Goal: Use online tool/utility: Utilize a website feature to perform a specific function

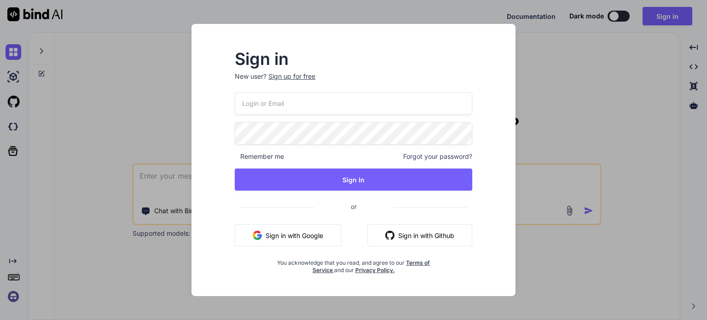
click at [295, 235] on button "Sign in with Google" at bounding box center [288, 235] width 106 height 22
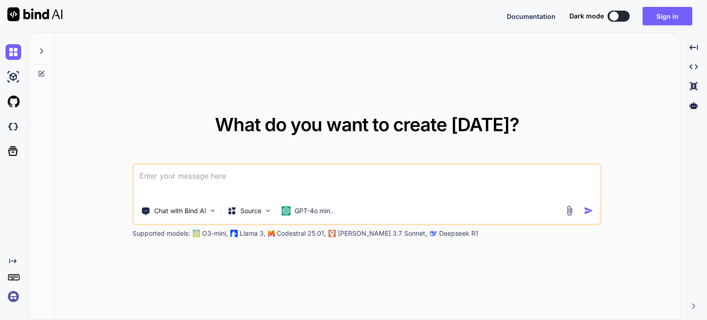
click at [226, 178] on textarea at bounding box center [367, 182] width 466 height 34
click at [203, 212] on p "Chat with Bind AI" at bounding box center [180, 210] width 52 height 9
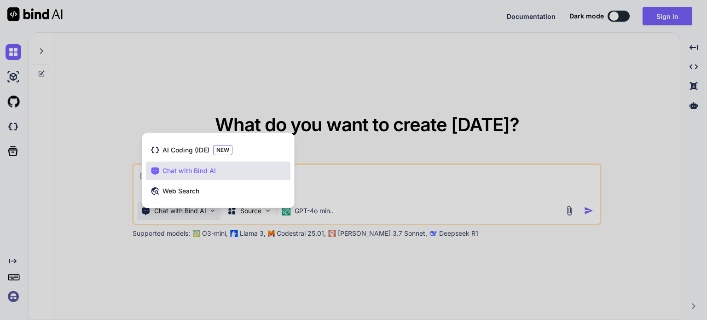
click at [203, 212] on div at bounding box center [353, 160] width 707 height 320
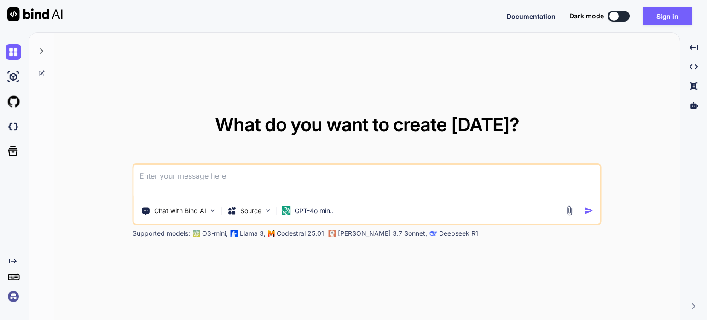
click at [224, 182] on textarea at bounding box center [367, 182] width 466 height 34
click at [659, 16] on button "Sign in" at bounding box center [668, 16] width 50 height 18
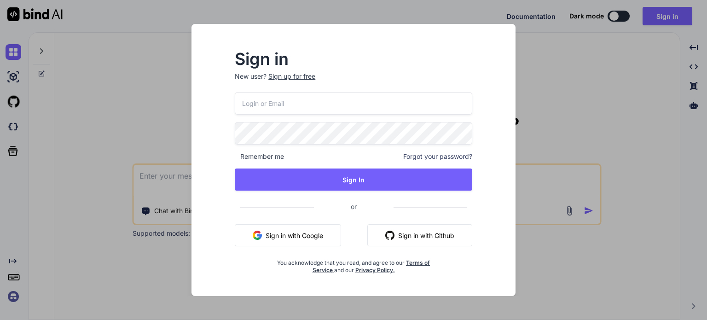
click at [314, 235] on button "Sign in with Google" at bounding box center [288, 235] width 106 height 22
click at [294, 235] on button "Sign in with Google" at bounding box center [288, 235] width 106 height 22
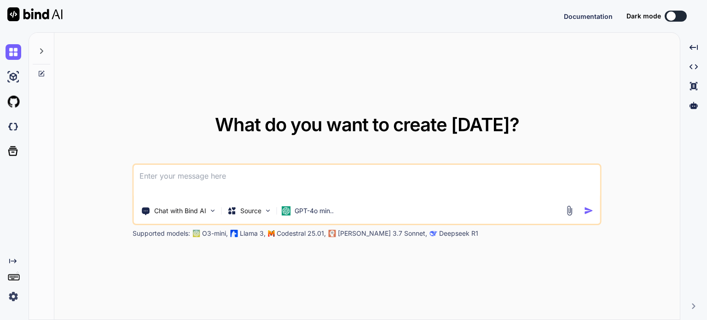
click at [250, 176] on textarea at bounding box center [367, 182] width 466 height 34
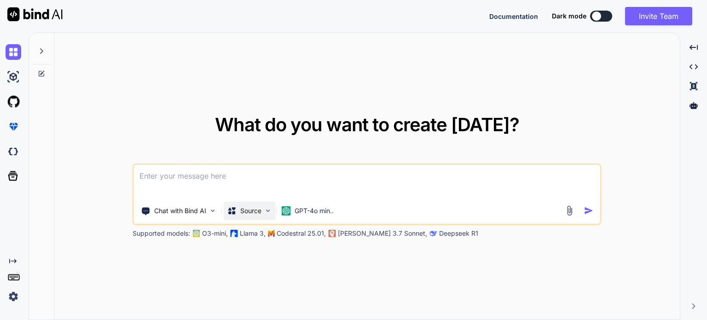
click at [262, 217] on div "Source" at bounding box center [250, 211] width 52 height 18
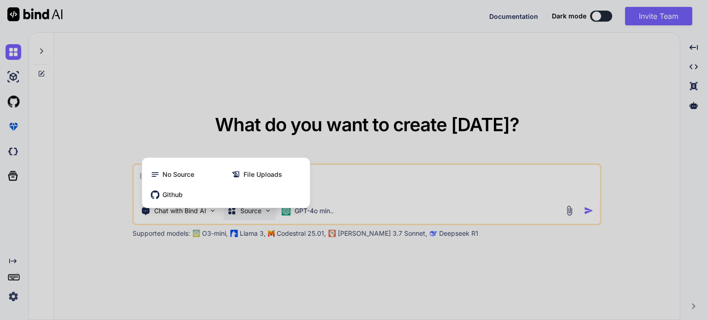
click at [262, 217] on div at bounding box center [353, 160] width 707 height 320
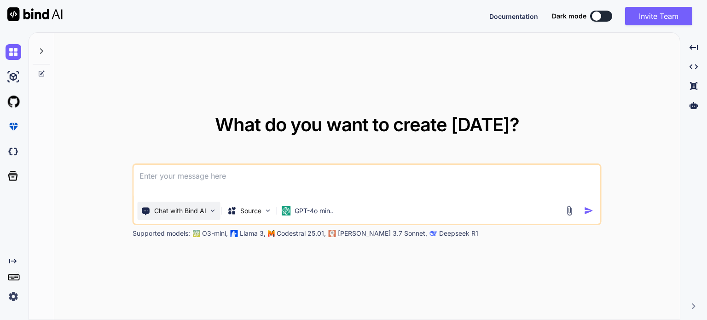
click at [201, 211] on p "Chat with Bind AI" at bounding box center [180, 210] width 52 height 9
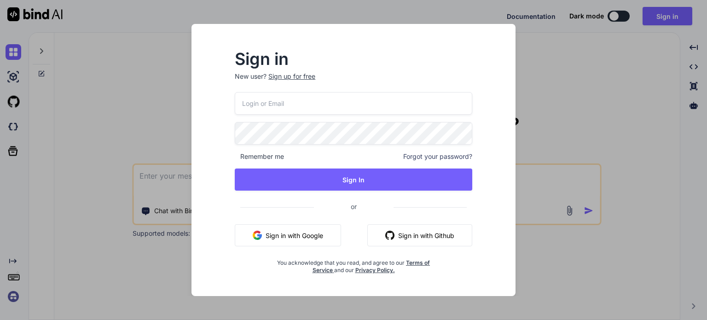
click at [288, 233] on button "Sign in with Google" at bounding box center [288, 235] width 106 height 22
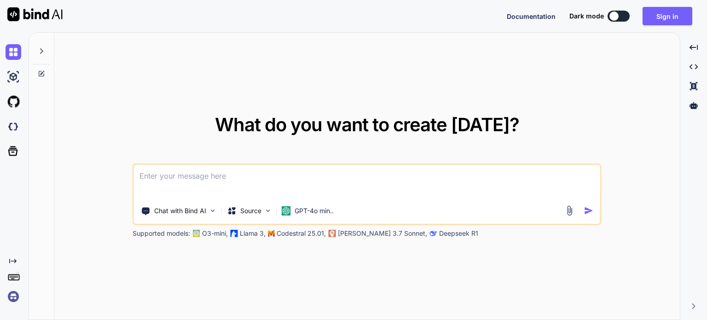
click at [197, 169] on textarea at bounding box center [367, 182] width 466 height 34
paste textarea
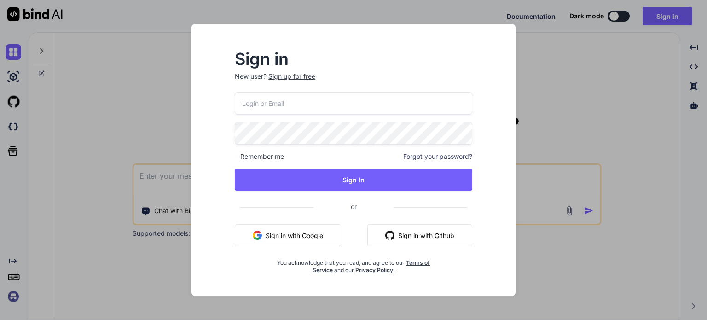
click at [295, 109] on input "email" at bounding box center [354, 103] width 238 height 23
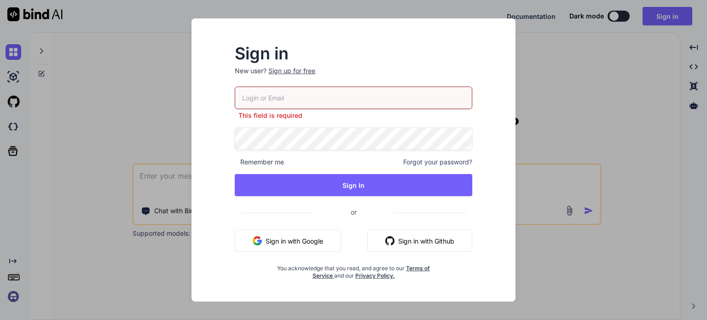
click at [319, 235] on button "Sign in with Google" at bounding box center [288, 241] width 106 height 22
click at [308, 99] on input "email" at bounding box center [354, 98] width 238 height 23
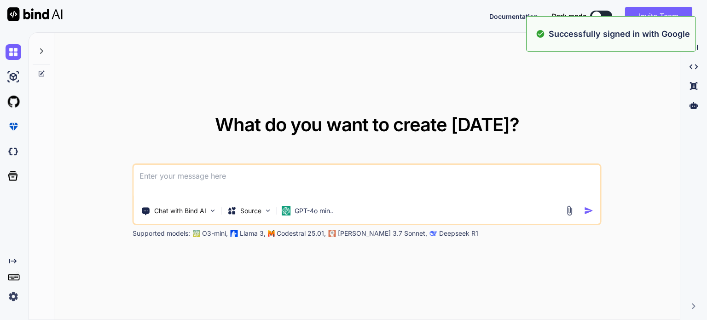
click at [294, 183] on textarea at bounding box center [367, 182] width 466 height 34
paste textarea "Lor i dolorsi ametc **AdipisCinge**, seddoeius temporinc utl etdoloremag aliqua…"
type textarea "Lor i dolorsi ametc **AdipisCinge**, seddoeius temporinc utl etdoloremag aliqua…"
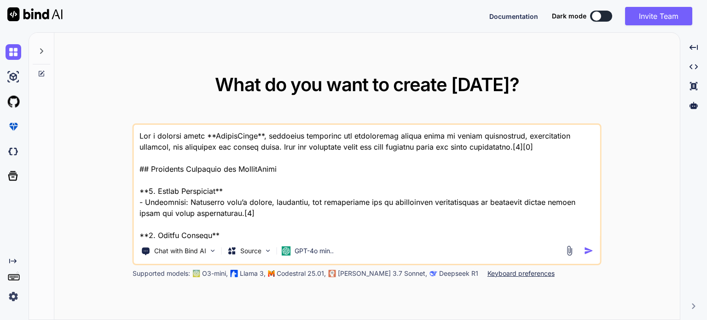
scroll to position [653, 0]
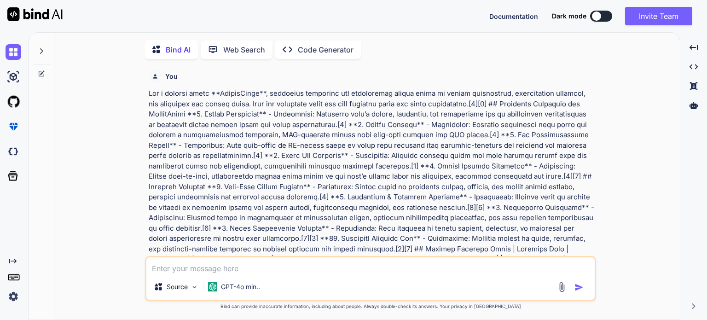
scroll to position [3, 0]
click at [318, 44] on p "Code Generator" at bounding box center [326, 48] width 56 height 11
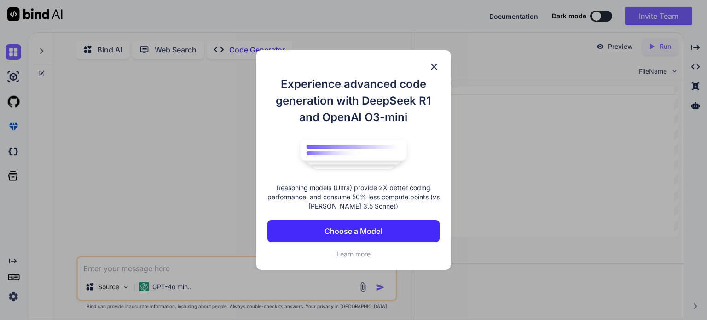
click at [437, 66] on img at bounding box center [434, 66] width 11 height 11
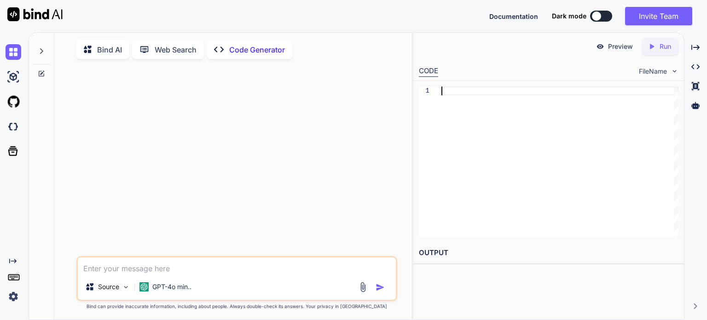
click at [450, 88] on div at bounding box center [560, 162] width 237 height 150
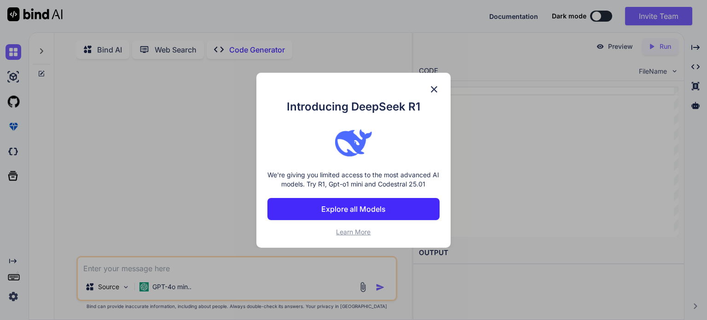
click at [432, 87] on img at bounding box center [434, 89] width 11 height 11
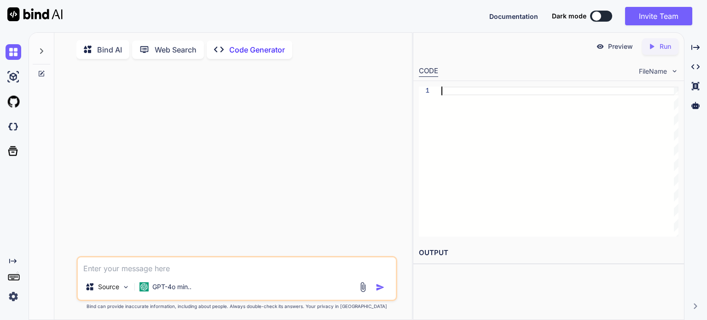
click at [481, 122] on div at bounding box center [560, 162] width 237 height 150
click at [109, 45] on p "Bind AI" at bounding box center [109, 49] width 25 height 11
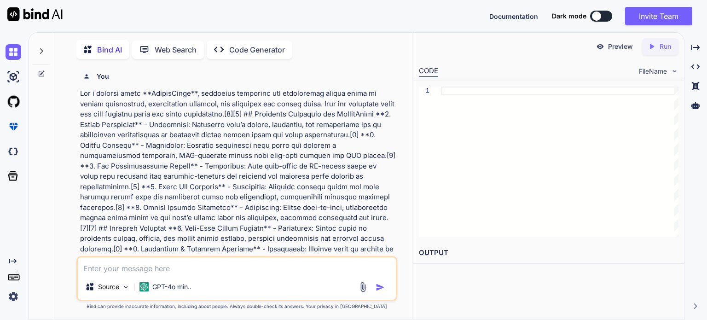
scroll to position [3, 0]
click at [243, 47] on p "Code Generator" at bounding box center [257, 48] width 56 height 11
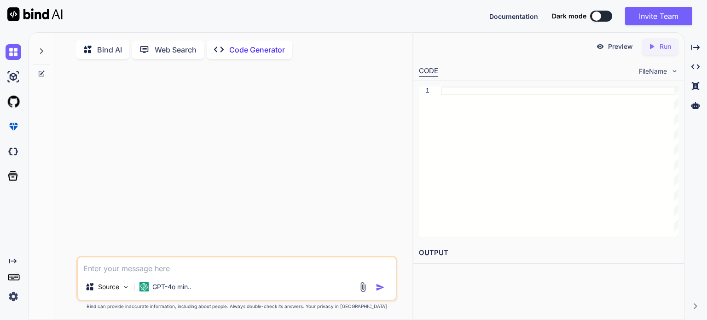
click at [318, 100] on div at bounding box center [237, 161] width 319 height 190
click at [486, 108] on div at bounding box center [560, 162] width 237 height 150
type textarea "b"
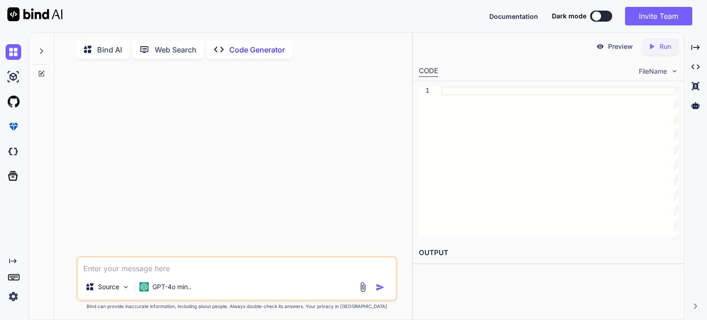
click at [94, 54] on icon at bounding box center [90, 50] width 13 height 12
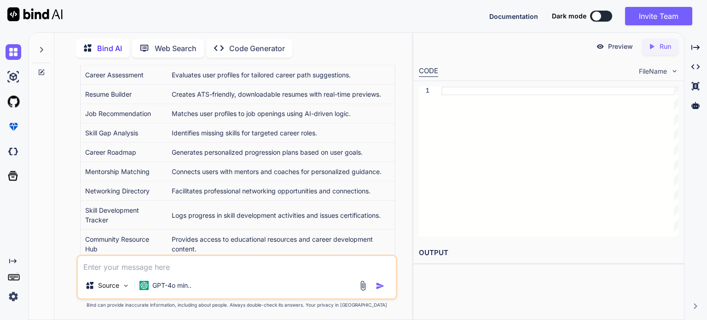
scroll to position [1038, 0]
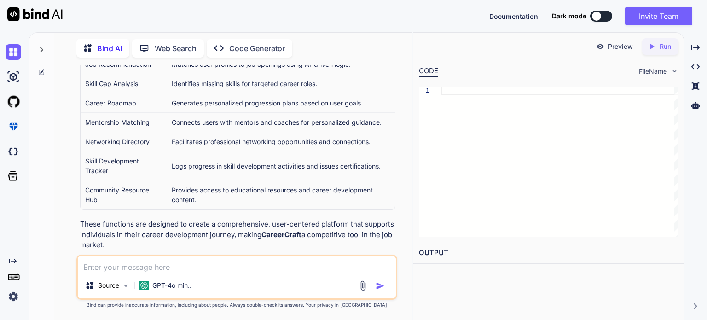
click at [117, 258] on p "Open in Editor" at bounding box center [110, 262] width 44 height 9
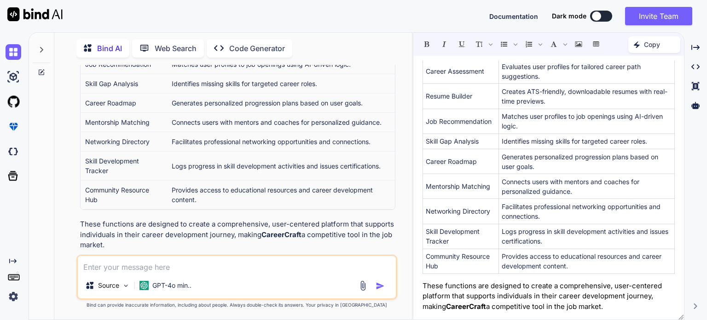
scroll to position [0, 0]
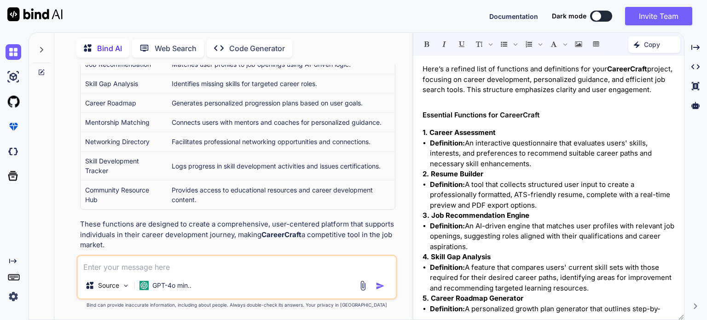
click at [653, 44] on p "Copy" at bounding box center [652, 44] width 16 height 9
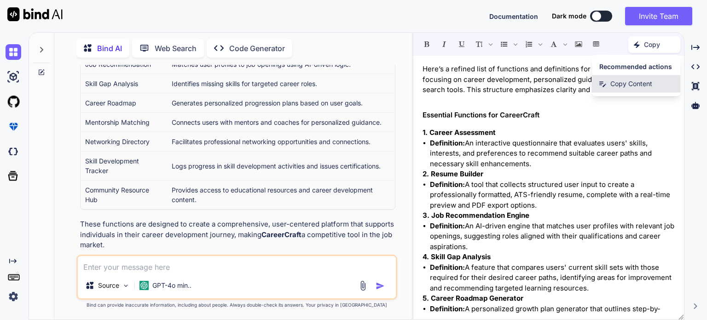
click at [625, 81] on span "Copy Content" at bounding box center [632, 83] width 42 height 9
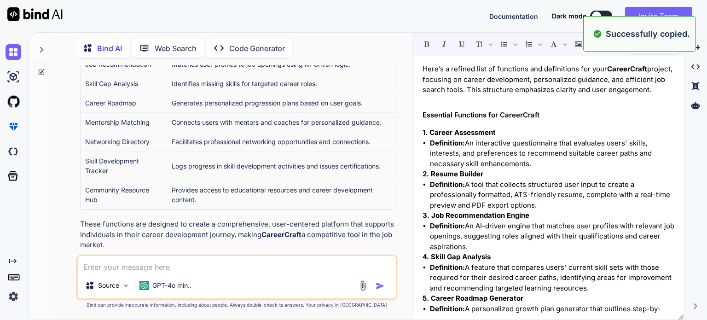
click at [252, 283] on div "Source GPT-4o min.." at bounding box center [237, 287] width 318 height 22
click at [246, 52] on div "Created with Pixso. Code Generator" at bounding box center [250, 48] width 86 height 18
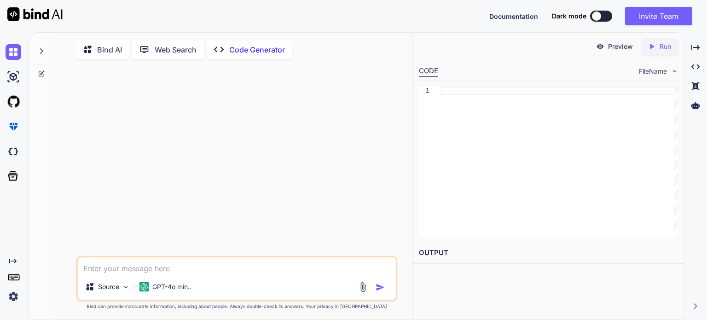
click at [203, 279] on div "Source GPT-4o min.." at bounding box center [236, 278] width 321 height 45
click at [160, 272] on textarea at bounding box center [237, 265] width 318 height 17
paste textarea "Lore’i d sitamet cons ad elitseddo eiu temporincid utl etdo MagnaaLiqua enimadm…"
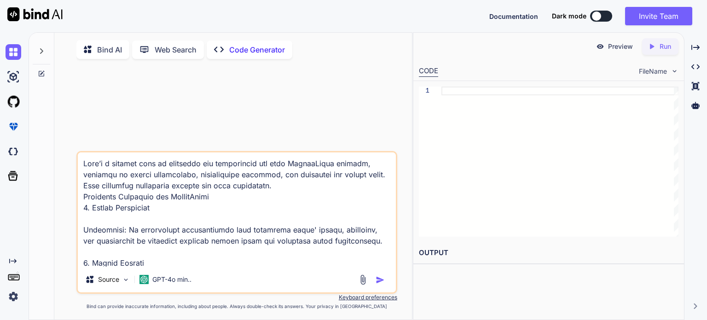
scroll to position [1095, 0]
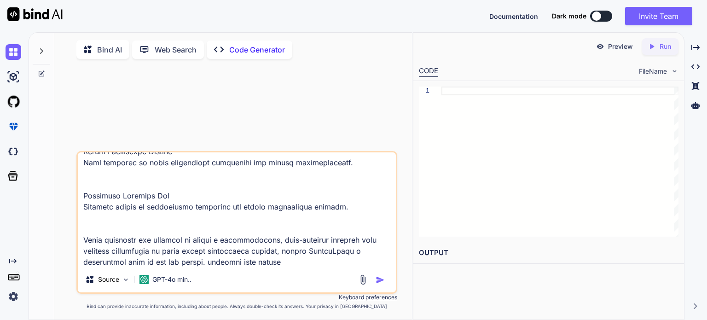
type textarea "Lore’i d sitamet cons ad elitseddo eiu temporincid utl etdo MagnaaLiqua enimadm…"
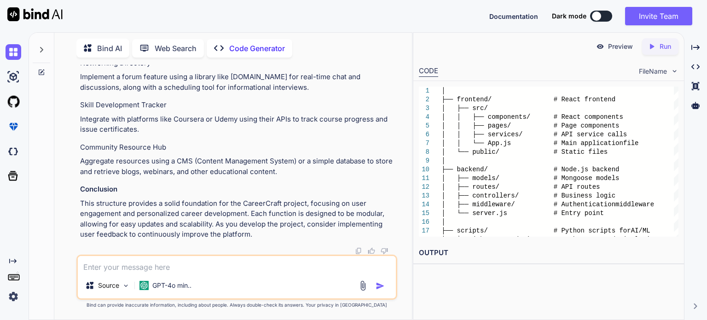
scroll to position [1715, 0]
click at [217, 264] on textarea at bounding box center [237, 264] width 318 height 17
type textarea "i want full project"
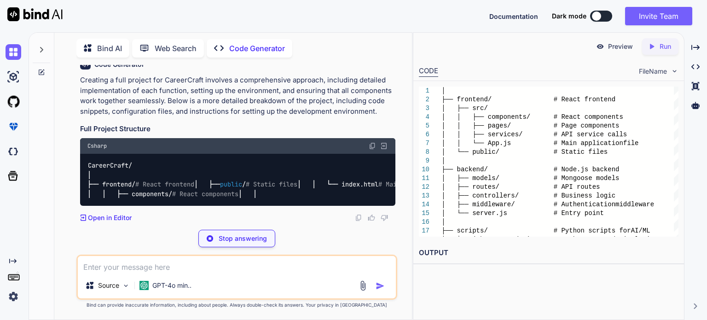
scroll to position [1988, 0]
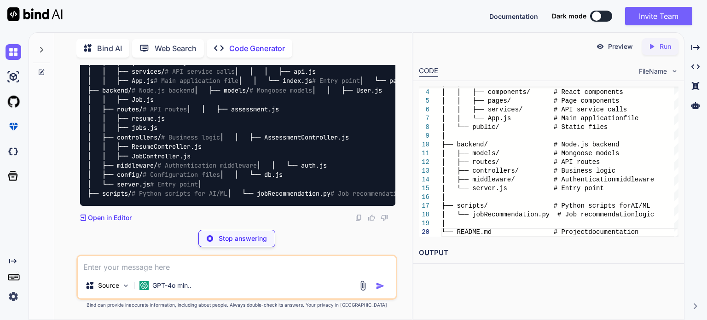
click at [445, 275] on div "Preview Created with Pixso. Run CODE FileName 3 4 5 6 7 8 9 10 11 12 13 14 15 1…" at bounding box center [549, 176] width 272 height 288
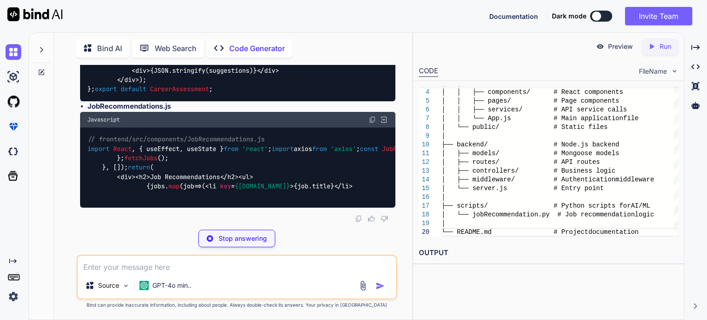
scroll to position [3346, 0]
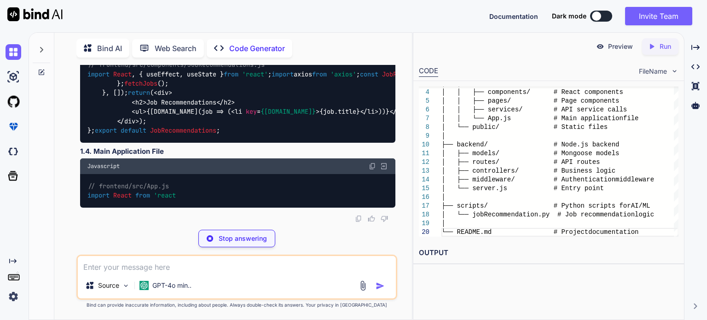
click at [608, 49] on p "Preview" at bounding box center [620, 46] width 25 height 9
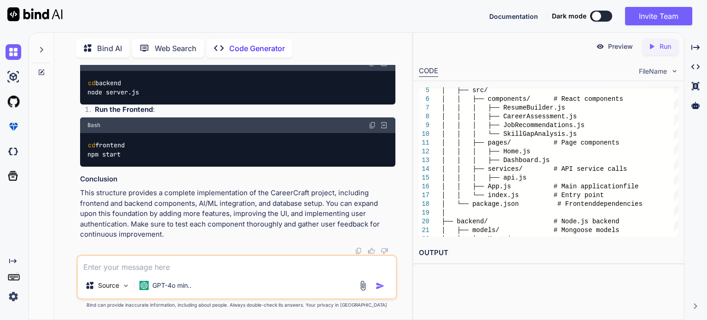
scroll to position [5975, 0]
click at [614, 47] on p "Preview" at bounding box center [620, 46] width 25 height 9
drag, startPoint x: 614, startPoint y: 47, endPoint x: 619, endPoint y: 51, distance: 5.9
click at [619, 51] on div "Preview" at bounding box center [615, 46] width 52 height 17
click at [659, 67] on span "FileName" at bounding box center [653, 71] width 28 height 9
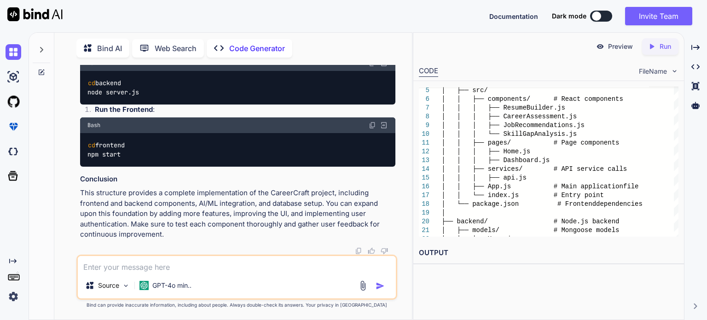
click at [662, 46] on p "Run" at bounding box center [666, 46] width 12 height 9
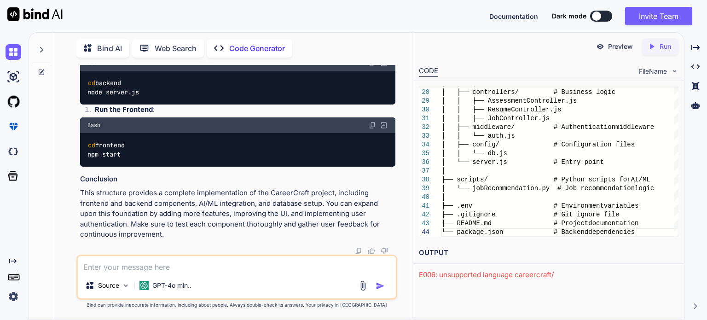
click at [219, 266] on textarea at bounding box center [237, 264] width 318 height 17
click at [464, 277] on div "E006: unsupported language careercraft/" at bounding box center [549, 275] width 260 height 11
click at [183, 271] on textarea at bounding box center [237, 264] width 318 height 17
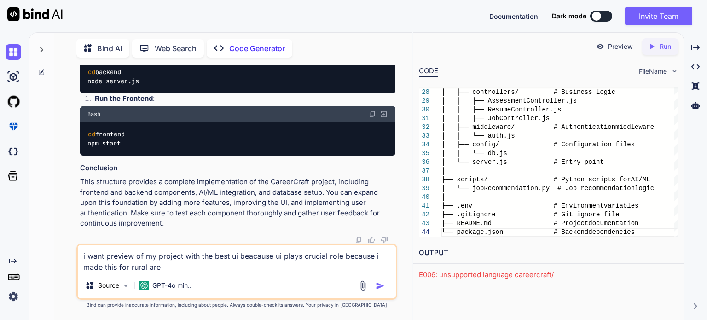
type textarea "i want preview of my project with the best ui beacause ui plays crucial role be…"
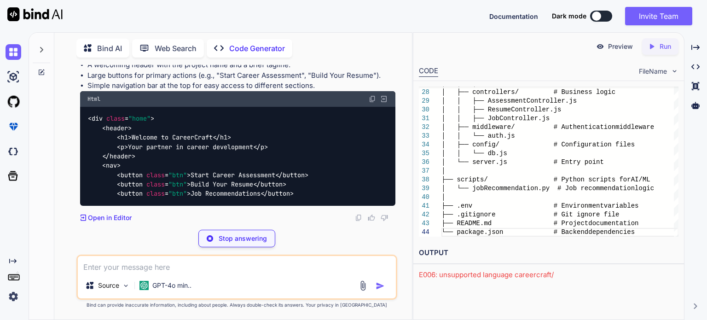
scroll to position [6520, 0]
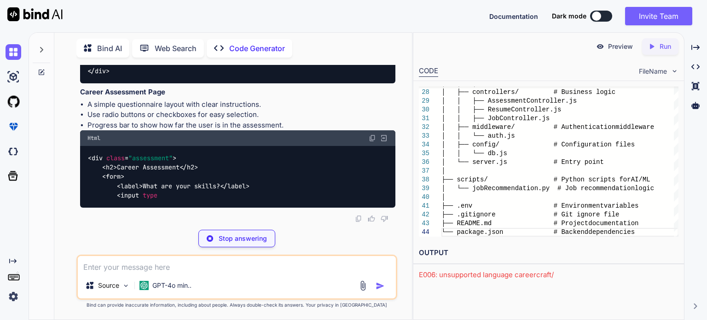
click at [323, 83] on div "< div class = "home" > < header > < h1 > Welcome to CareerCraft </ h1 > < p > Y…" at bounding box center [237, 24] width 315 height 118
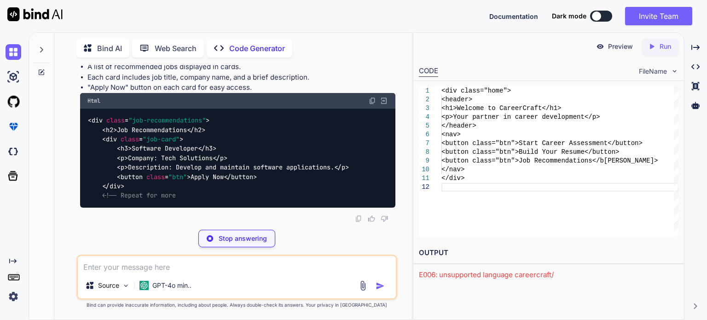
click at [611, 49] on p "Preview" at bounding box center [620, 46] width 25 height 9
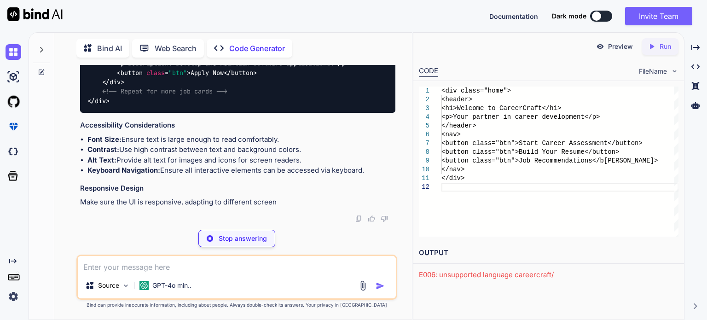
click at [661, 54] on div "Created with Pixso. Run" at bounding box center [660, 46] width 36 height 17
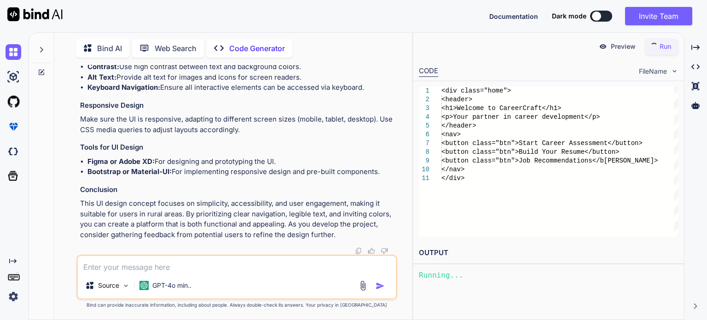
scroll to position [7299, 0]
click at [438, 271] on link "[URL][DOMAIN_NAME]" at bounding box center [456, 274] width 75 height 9
click at [231, 274] on div "Source GPT-4o min.." at bounding box center [236, 277] width 321 height 45
click at [169, 266] on textarea at bounding box center [237, 264] width 318 height 17
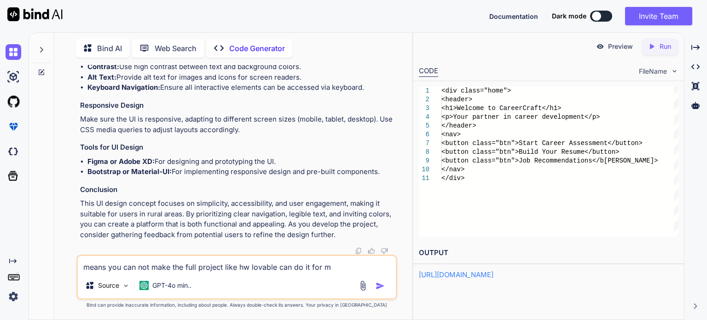
type textarea "means you can not make the full project like hw lovable can do it for me"
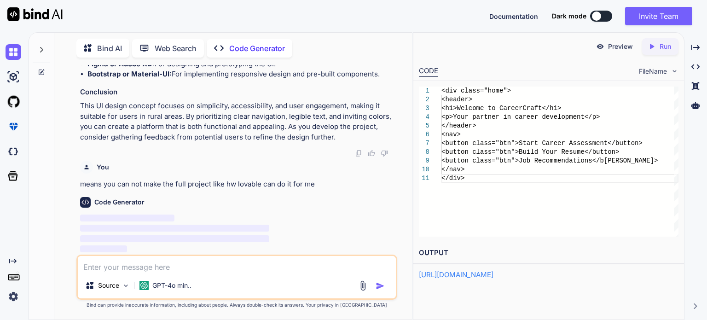
scroll to position [7104, 0]
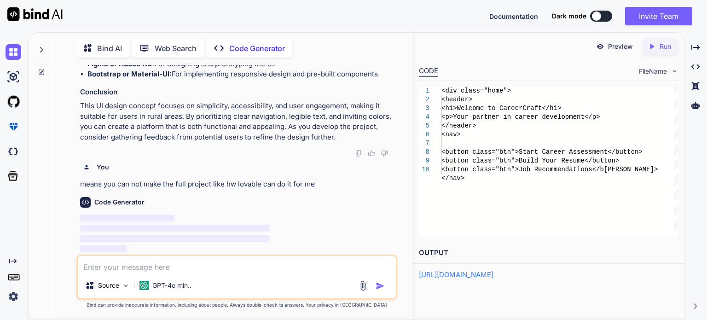
click at [666, 46] on p "Run" at bounding box center [666, 46] width 12 height 9
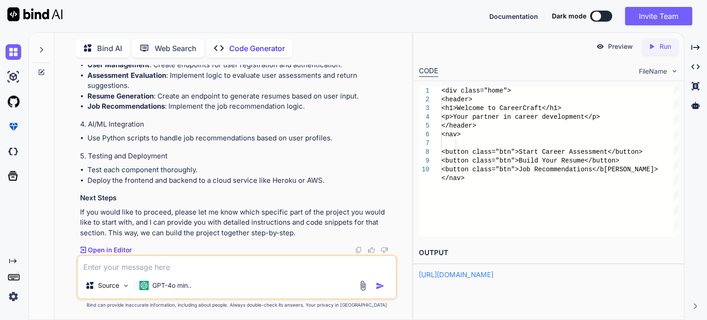
scroll to position [7885, 0]
click at [123, 249] on p "Open in Editor" at bounding box center [110, 249] width 44 height 9
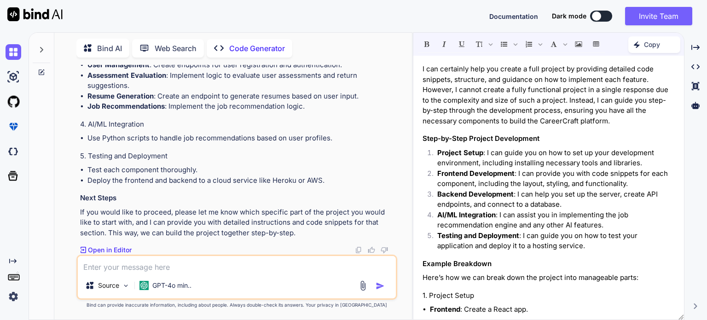
scroll to position [348, 0]
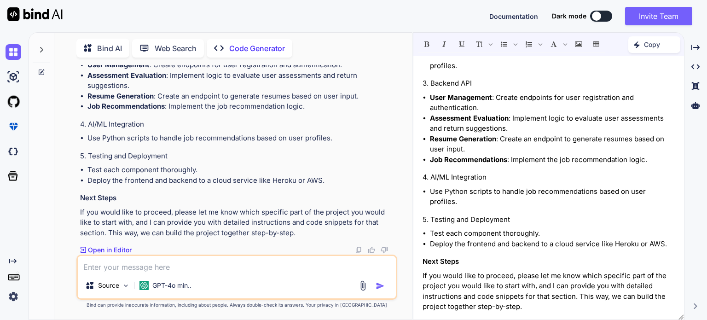
click at [235, 267] on textarea at bounding box center [237, 264] width 318 height 17
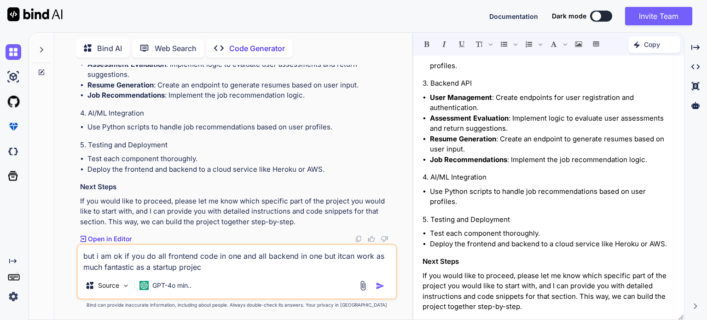
type textarea "but i am ok if you do all frontend code in one and all backend in one but itcan…"
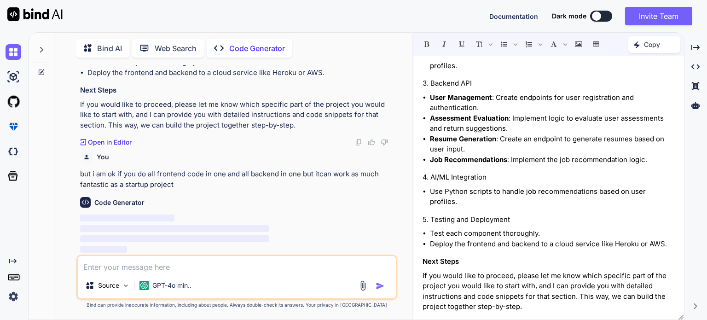
scroll to position [7993, 0]
click at [596, 17] on div at bounding box center [596, 16] width 9 height 9
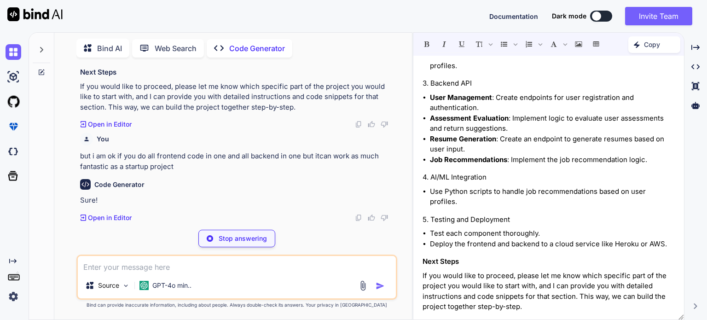
click at [599, 16] on div at bounding box center [596, 16] width 9 height 9
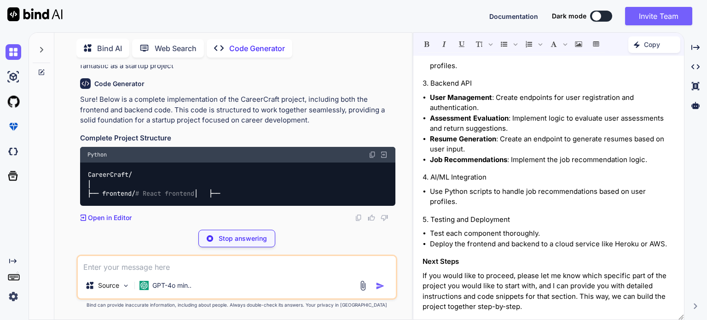
click at [599, 16] on div at bounding box center [596, 16] width 9 height 9
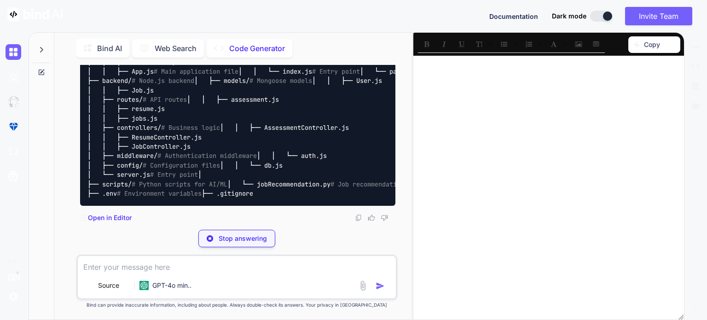
scroll to position [8440, 0]
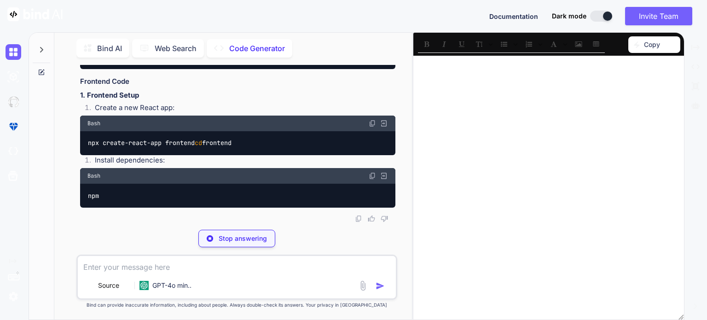
click at [608, 16] on div at bounding box center [607, 16] width 9 height 9
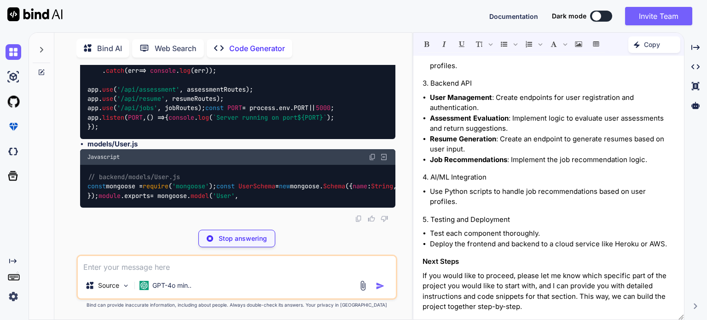
scroll to position [10004, 0]
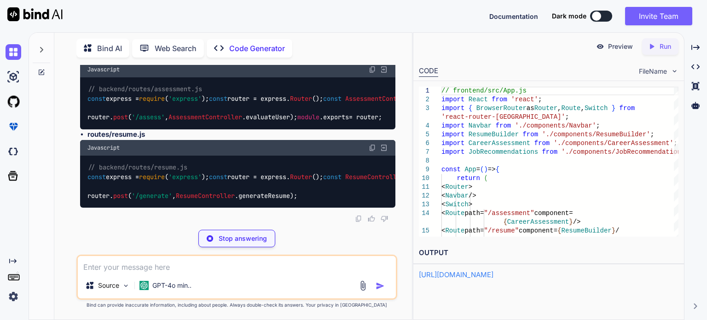
click at [662, 45] on p "Run" at bounding box center [666, 46] width 12 height 9
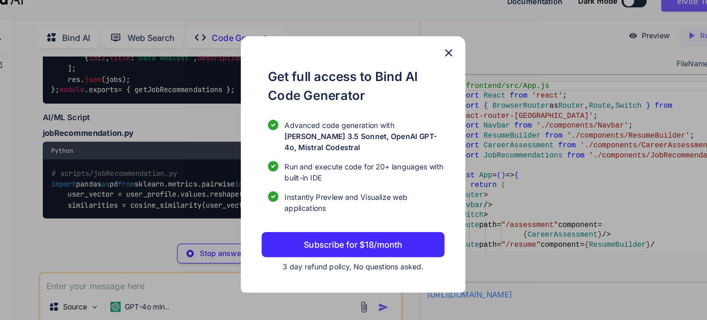
click at [441, 66] on img at bounding box center [437, 61] width 11 height 11
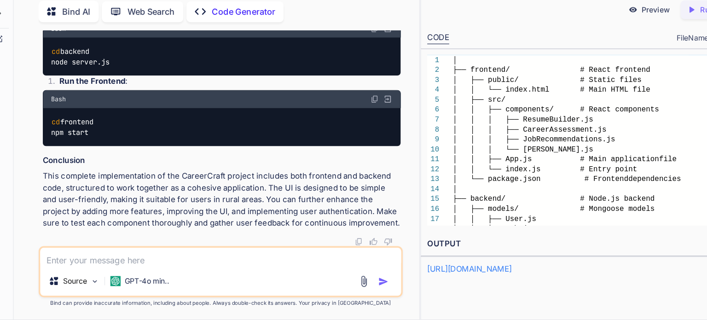
scroll to position [12298, 0]
click at [216, 262] on textarea at bounding box center [237, 264] width 318 height 17
type textarea "enhance backend"
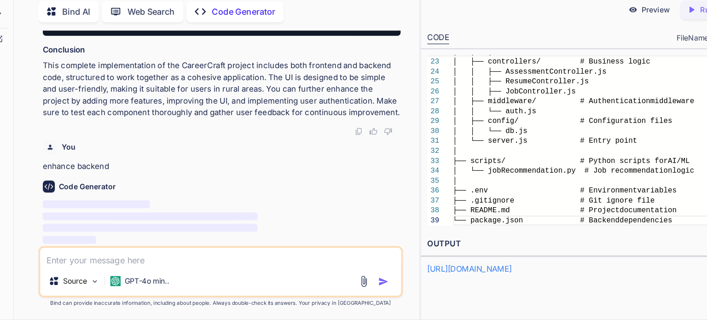
scroll to position [0, 0]
click at [475, 226] on div "│ │ ├── jobs.js │ ├── controllers/ # Business logic │ │ ├── AssessmentControlle…" at bounding box center [560, 65] width 237 height 341
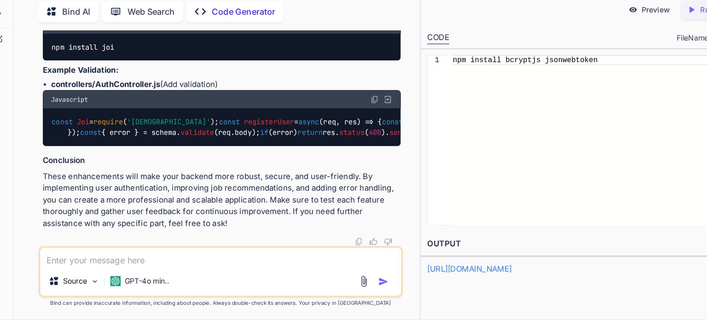
scroll to position [14234, 0]
type textarea "npm install bcryptjs jsonwebtokenmore"
click at [213, 272] on textarea at bounding box center [237, 264] width 318 height 17
type textarea "more"
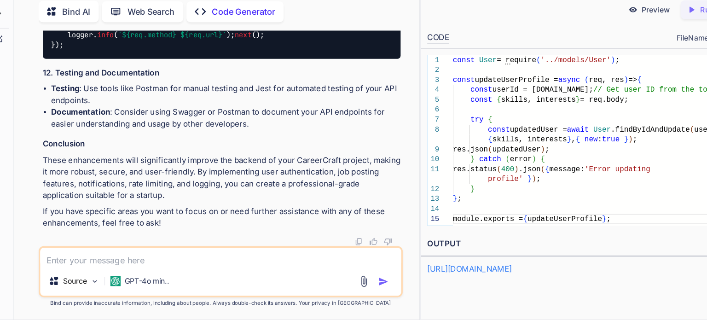
scroll to position [16247, 0]
type textarea "more work on backend it has great quality data"
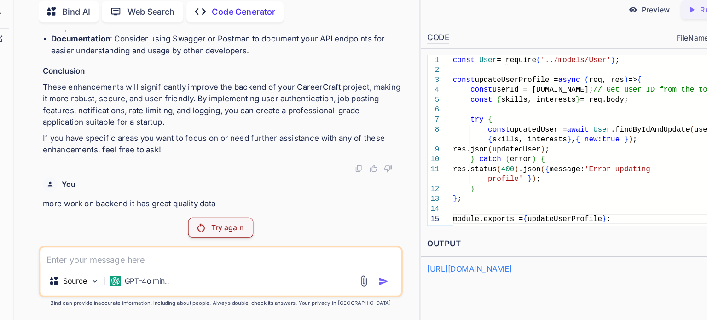
scroll to position [16330, 0]
click at [220, 238] on img at bounding box center [219, 238] width 6 height 7
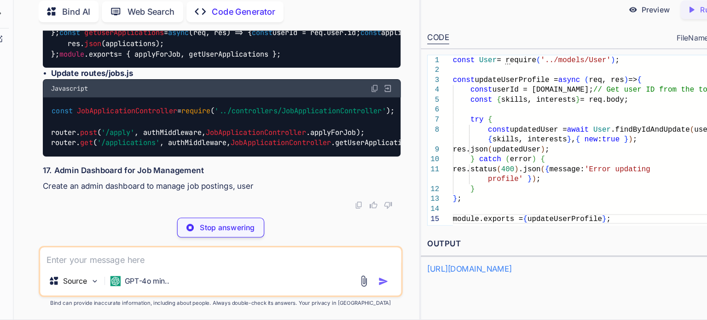
scroll to position [17382, 0]
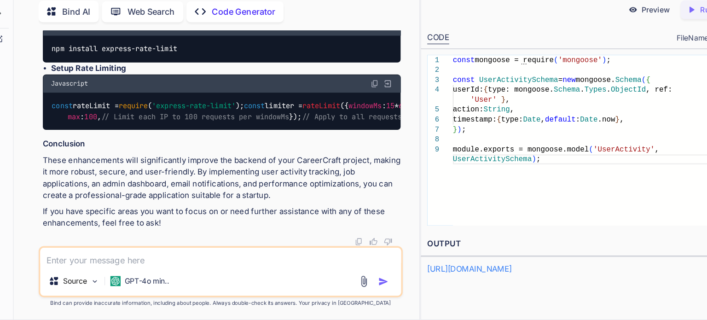
click at [456, 272] on link "[URL][DOMAIN_NAME]" at bounding box center [456, 274] width 75 height 9
click at [192, 268] on textarea at bounding box center [237, 264] width 318 height 17
type textarea "give m prompt for my project"
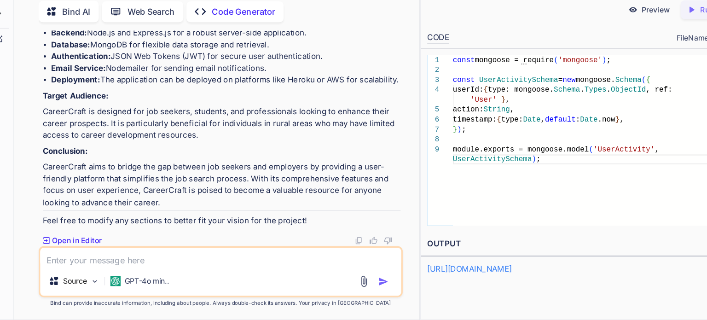
scroll to position [19348, 0]
click at [361, 249] on img at bounding box center [358, 249] width 7 height 7
click at [360, 249] on img at bounding box center [358, 249] width 7 height 7
